Goal: Information Seeking & Learning: Learn about a topic

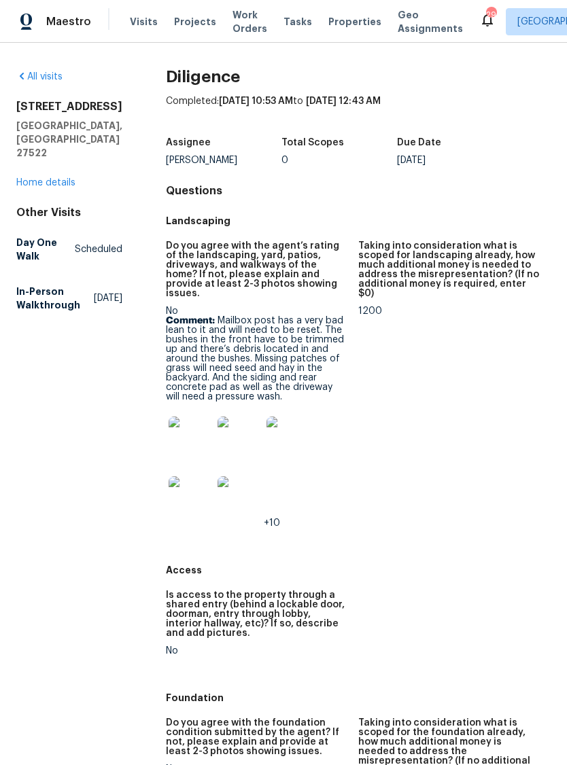
click at [182, 424] on img at bounding box center [191, 439] width 44 height 44
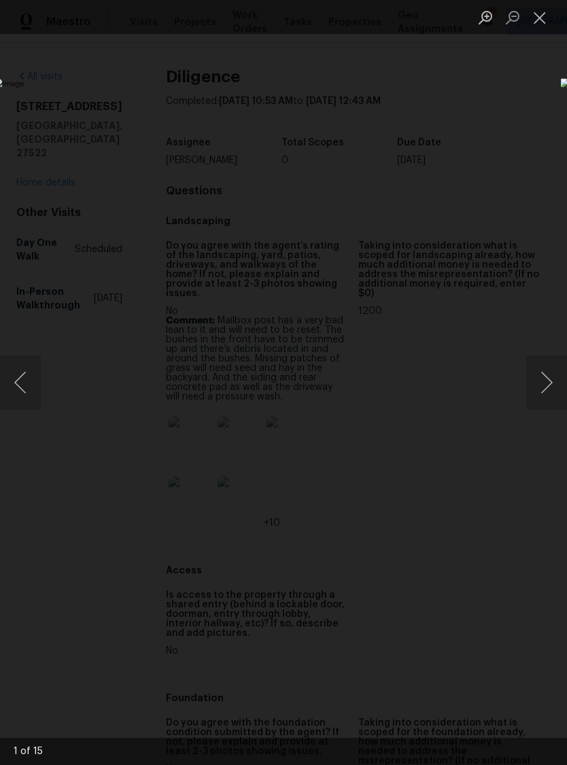
click at [541, 375] on button "Next image" at bounding box center [546, 383] width 41 height 54
click at [537, 382] on button "Next image" at bounding box center [546, 383] width 41 height 54
click at [543, 375] on button "Next image" at bounding box center [546, 383] width 41 height 54
click at [542, 379] on button "Next image" at bounding box center [546, 383] width 41 height 54
click at [538, 22] on button "Close lightbox" at bounding box center [539, 17] width 27 height 24
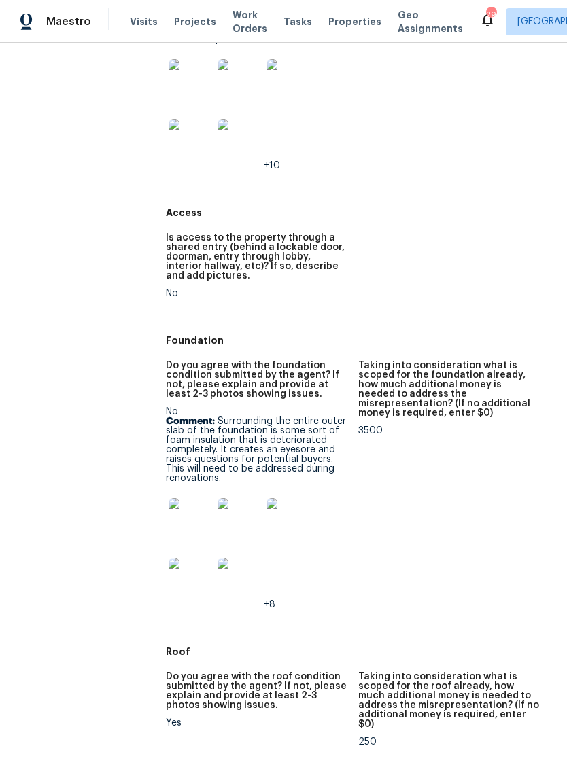
scroll to position [368, 0]
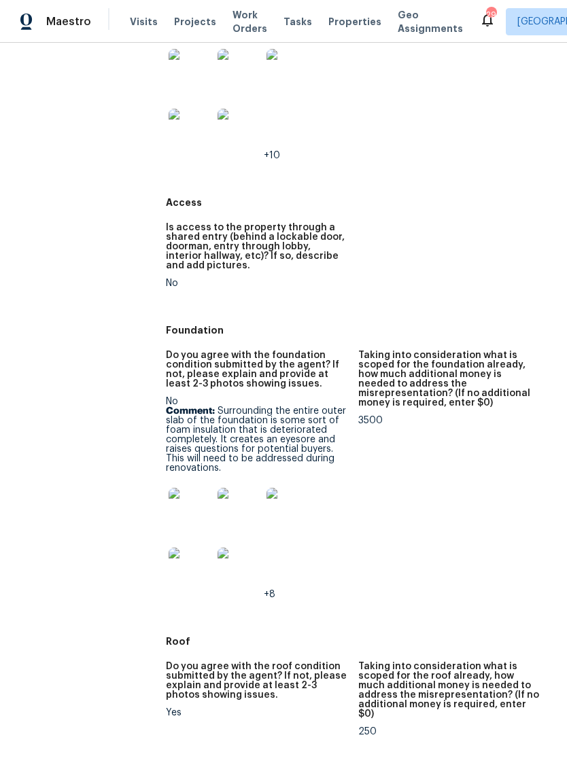
click at [191, 509] on img at bounding box center [191, 510] width 44 height 44
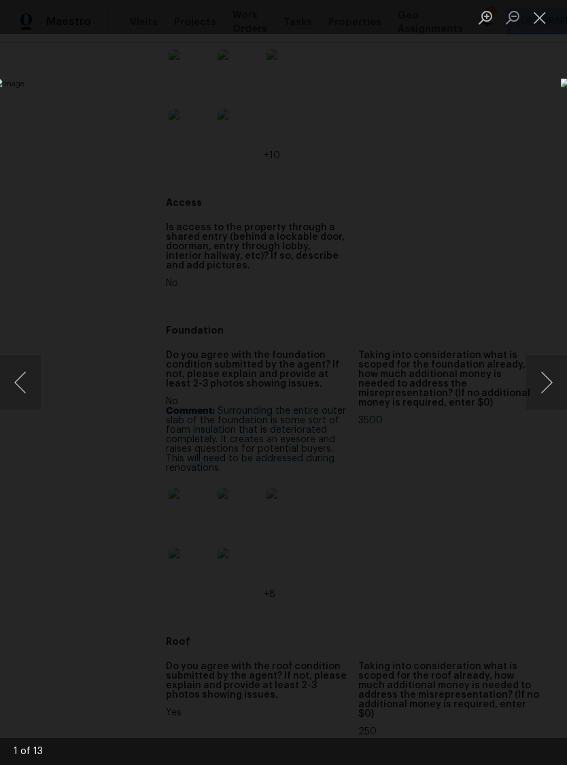
click at [547, 379] on button "Next image" at bounding box center [546, 383] width 41 height 54
click at [544, 389] on button "Next image" at bounding box center [546, 383] width 41 height 54
click at [544, 383] on button "Next image" at bounding box center [546, 383] width 41 height 54
click at [547, 377] on button "Next image" at bounding box center [546, 383] width 41 height 54
click at [539, 14] on button "Close lightbox" at bounding box center [539, 17] width 27 height 24
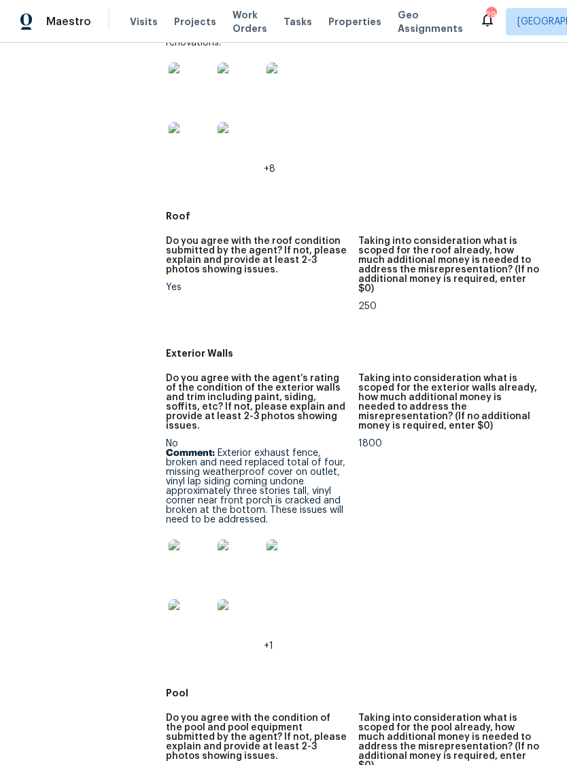
scroll to position [796, 0]
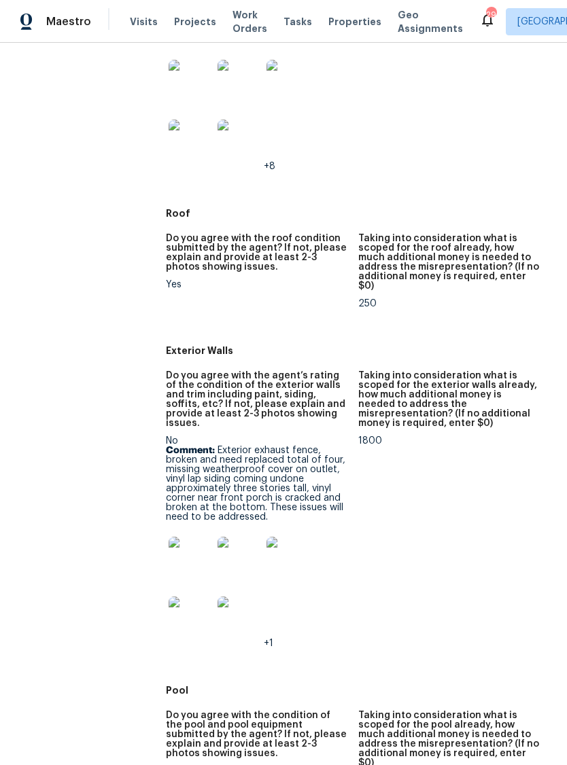
click at [172, 537] on img at bounding box center [191, 559] width 44 height 44
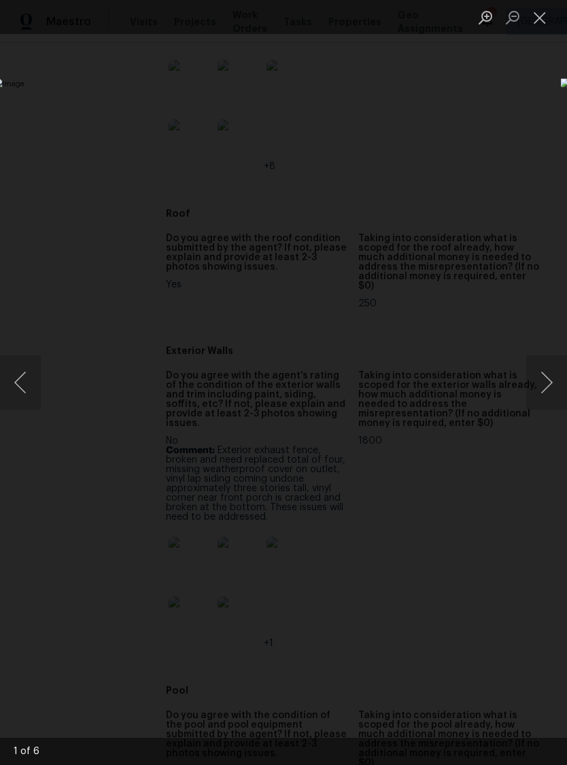
click at [540, 381] on button "Next image" at bounding box center [546, 383] width 41 height 54
click at [542, 376] on button "Next image" at bounding box center [546, 383] width 41 height 54
click at [540, 383] on button "Next image" at bounding box center [546, 383] width 41 height 54
click at [545, 385] on button "Next image" at bounding box center [546, 383] width 41 height 54
click at [538, 20] on button "Close lightbox" at bounding box center [539, 17] width 27 height 24
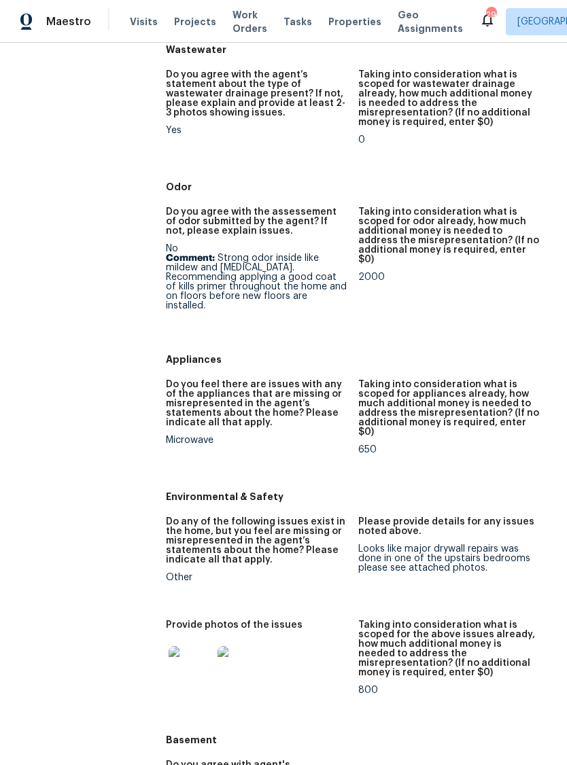
scroll to position [1827, 0]
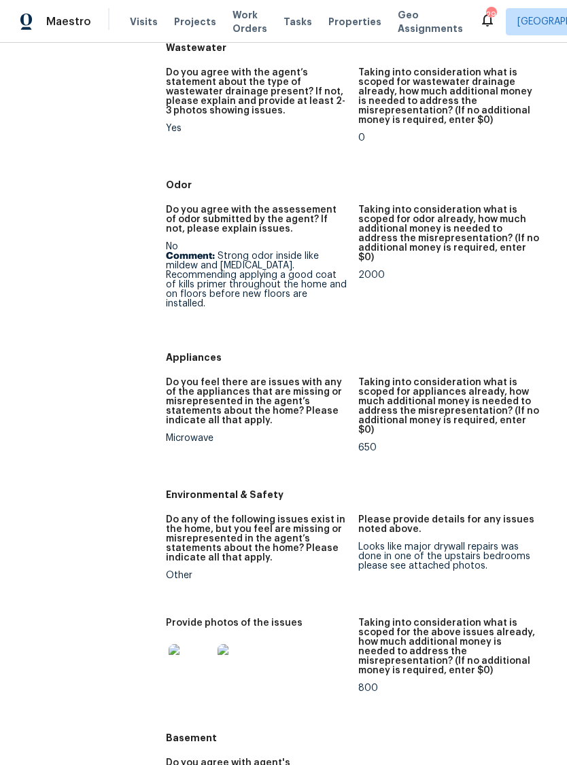
click at [183, 644] on img at bounding box center [191, 666] width 44 height 44
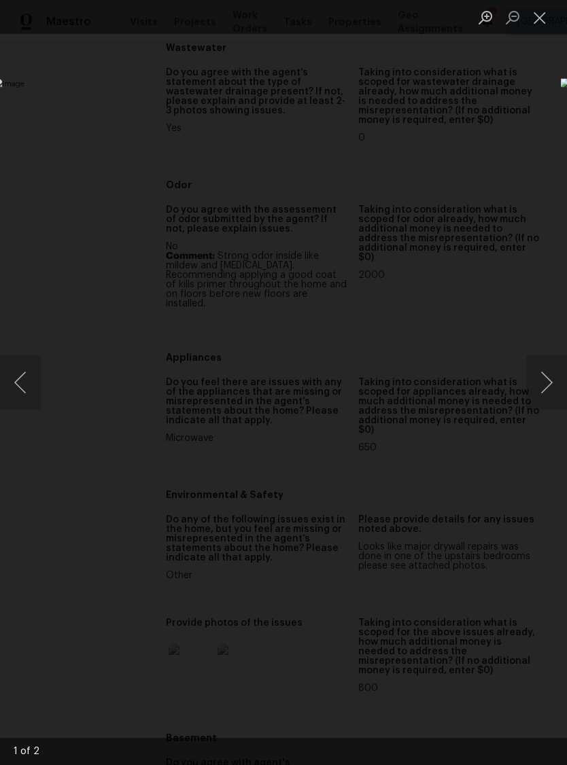
click at [545, 376] on button "Next image" at bounding box center [546, 383] width 41 height 54
click at [540, 13] on button "Close lightbox" at bounding box center [539, 17] width 27 height 24
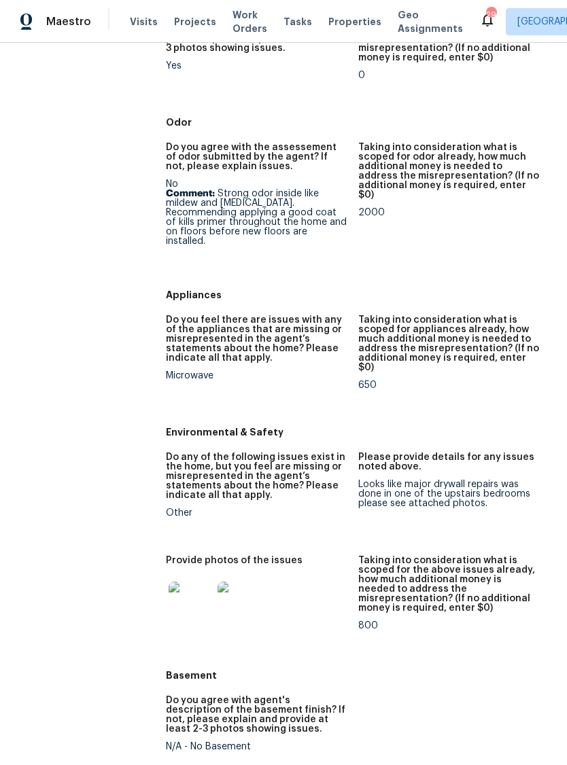
scroll to position [1879, 0]
